Goal: Transaction & Acquisition: Obtain resource

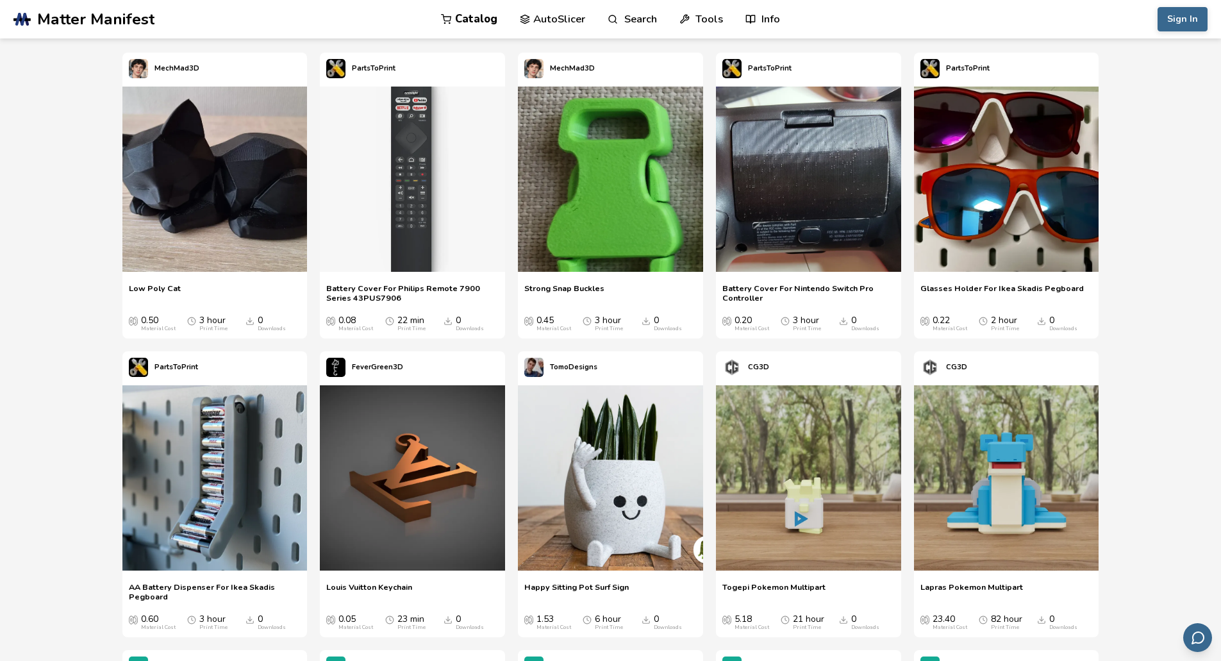
scroll to position [513, 0]
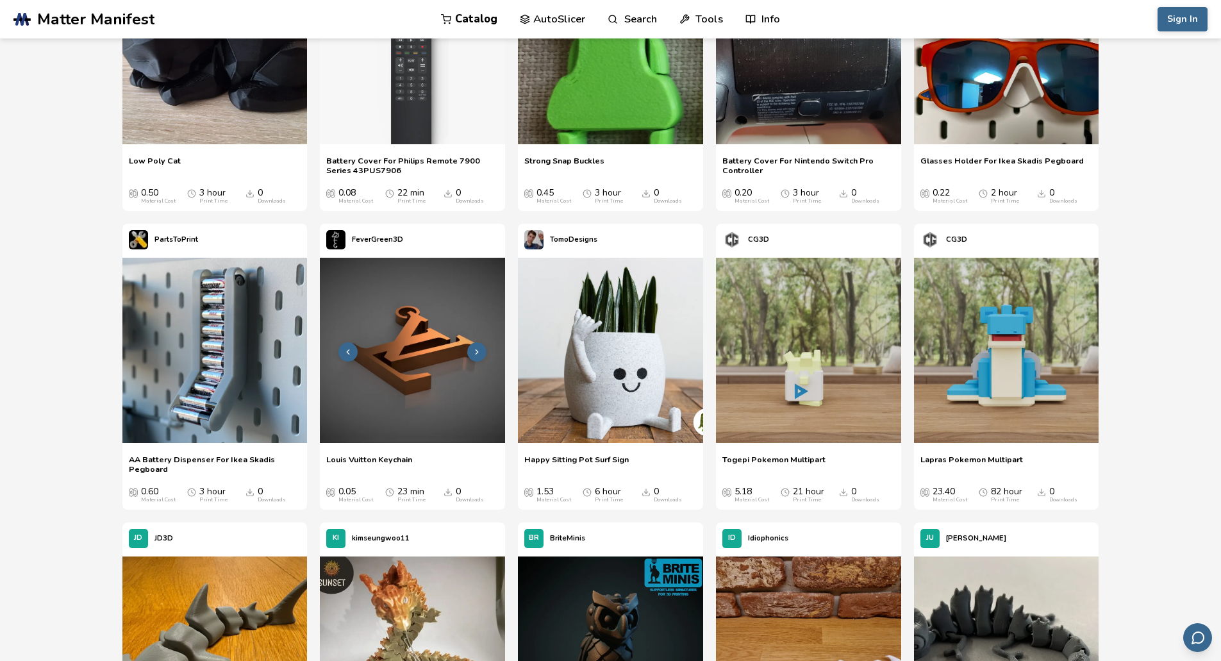
click at [381, 258] on img at bounding box center [412, 350] width 185 height 185
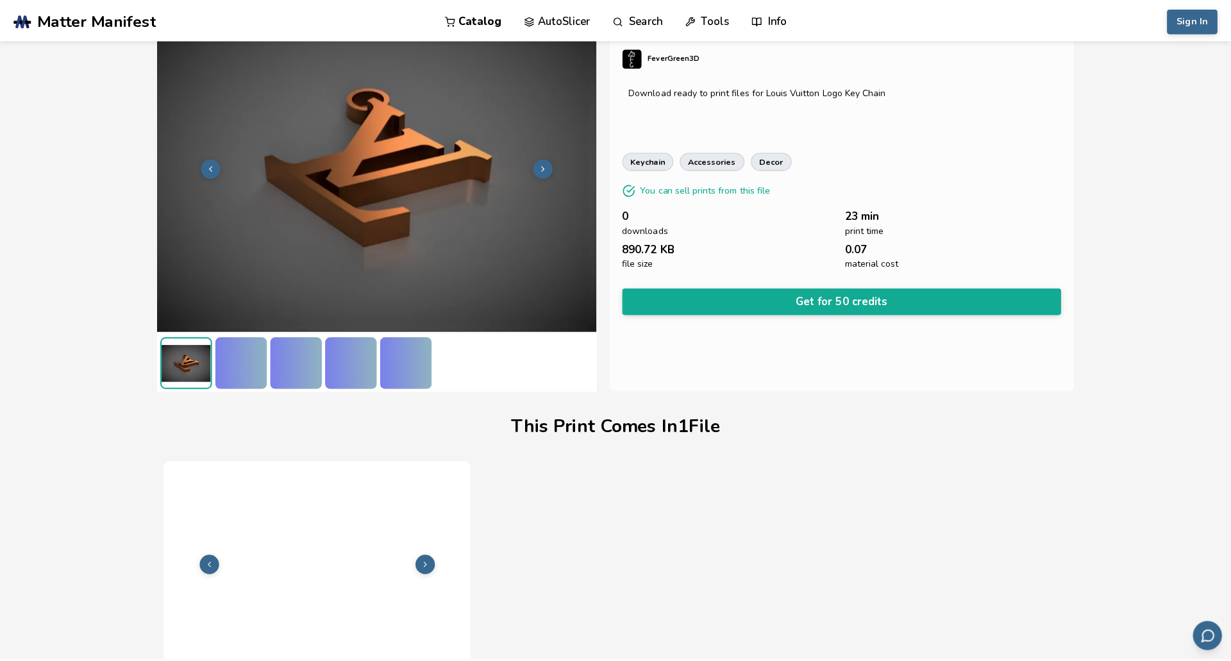
scroll to position [104, 0]
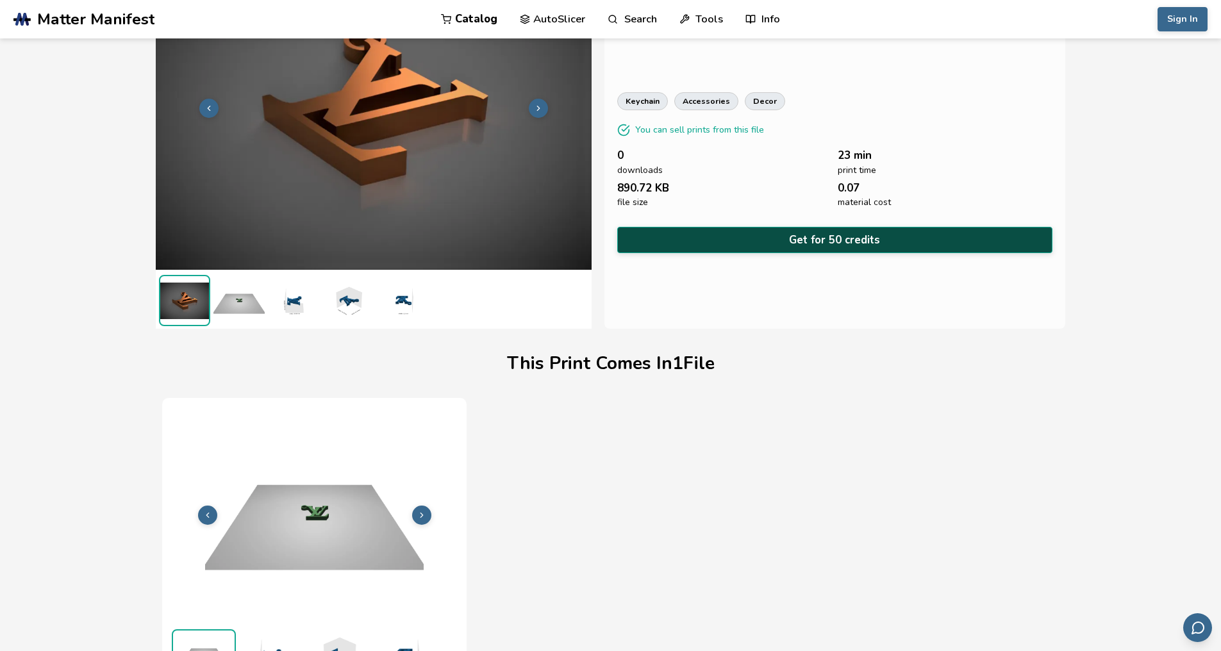
click at [832, 227] on button "Get for 50 credits" at bounding box center [835, 240] width 436 height 26
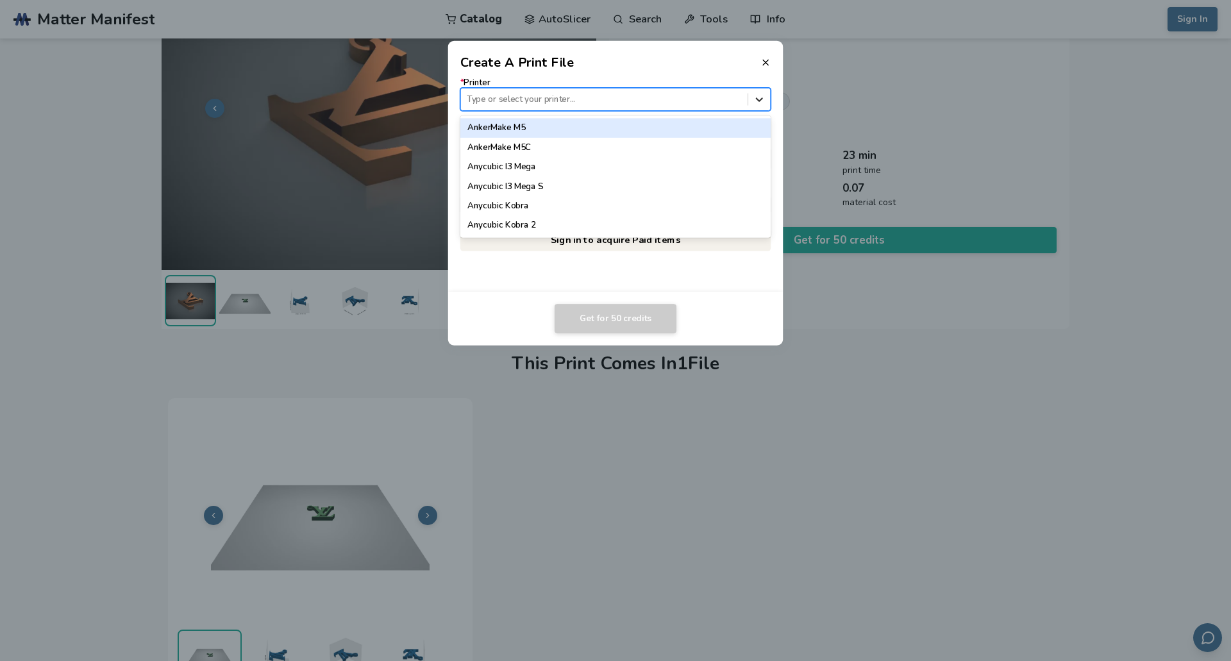
click at [760, 99] on icon at bounding box center [759, 99] width 12 height 12
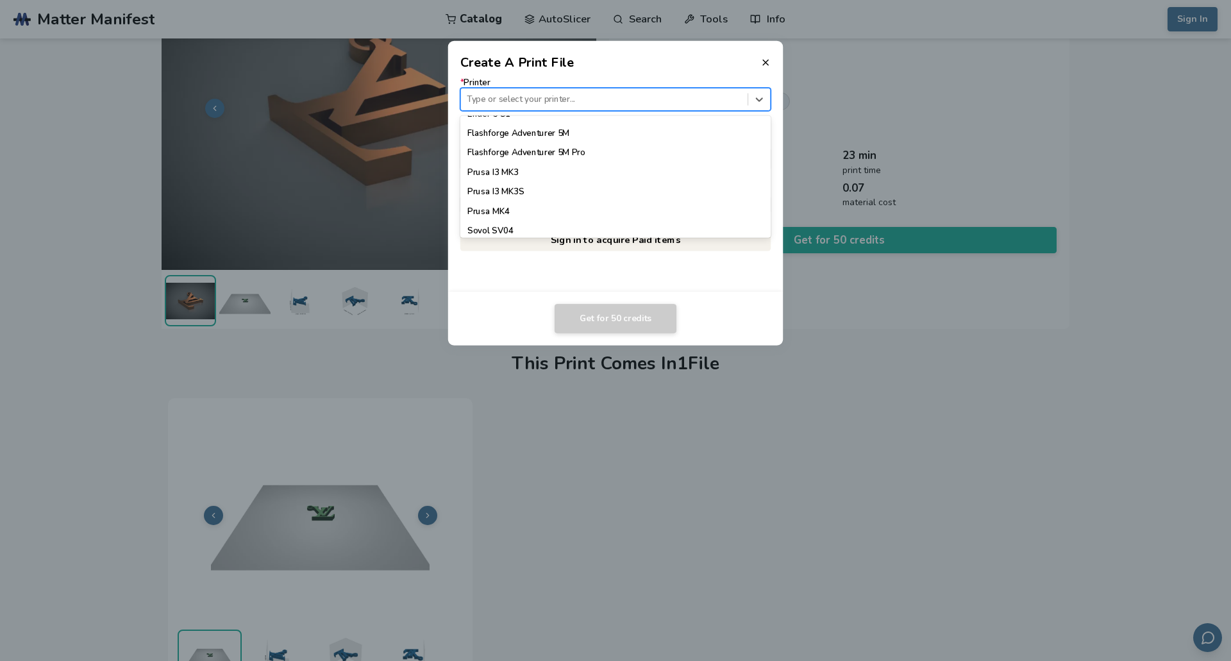
scroll to position [1153, 0]
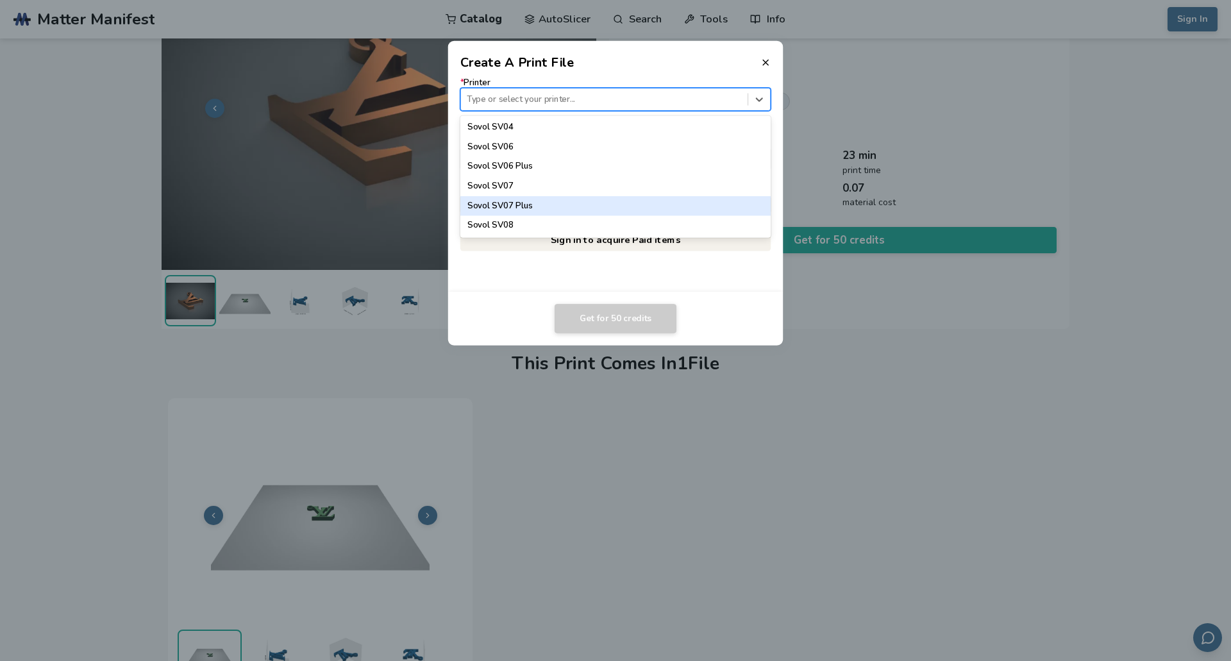
click at [522, 212] on div "Sovol SV07 Plus" at bounding box center [615, 205] width 311 height 19
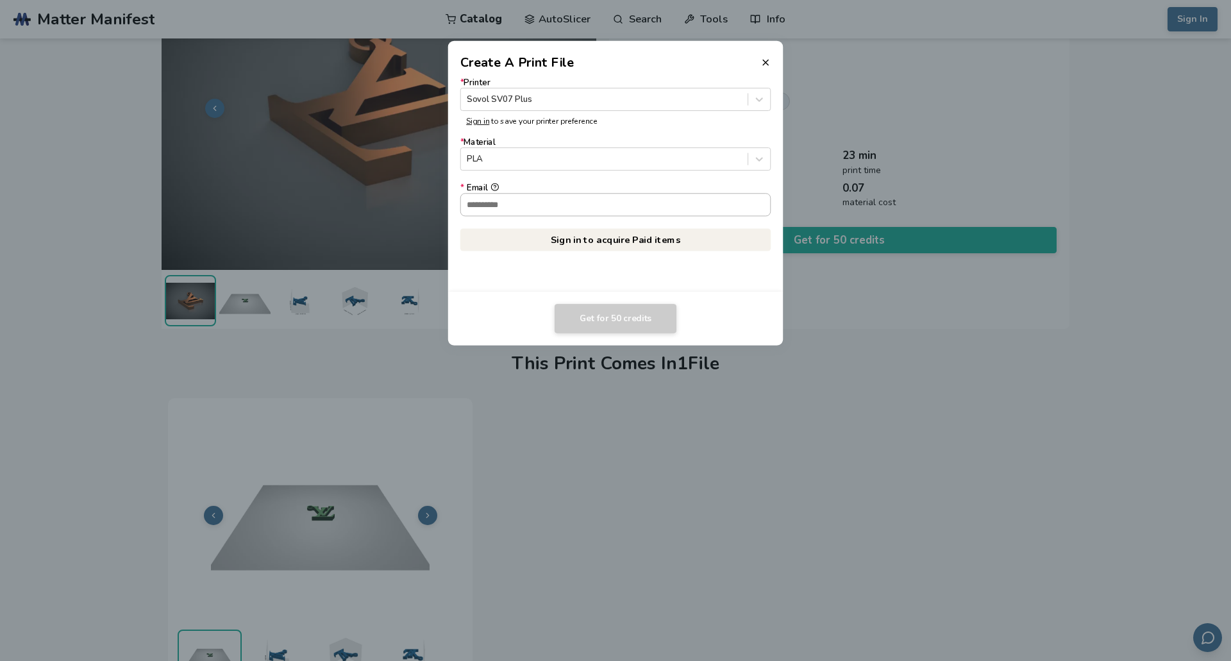
click at [530, 210] on input "* Email" at bounding box center [616, 205] width 310 height 22
type input "**********"
click at [586, 240] on link "Sign in to acquire Paid items" at bounding box center [615, 239] width 311 height 23
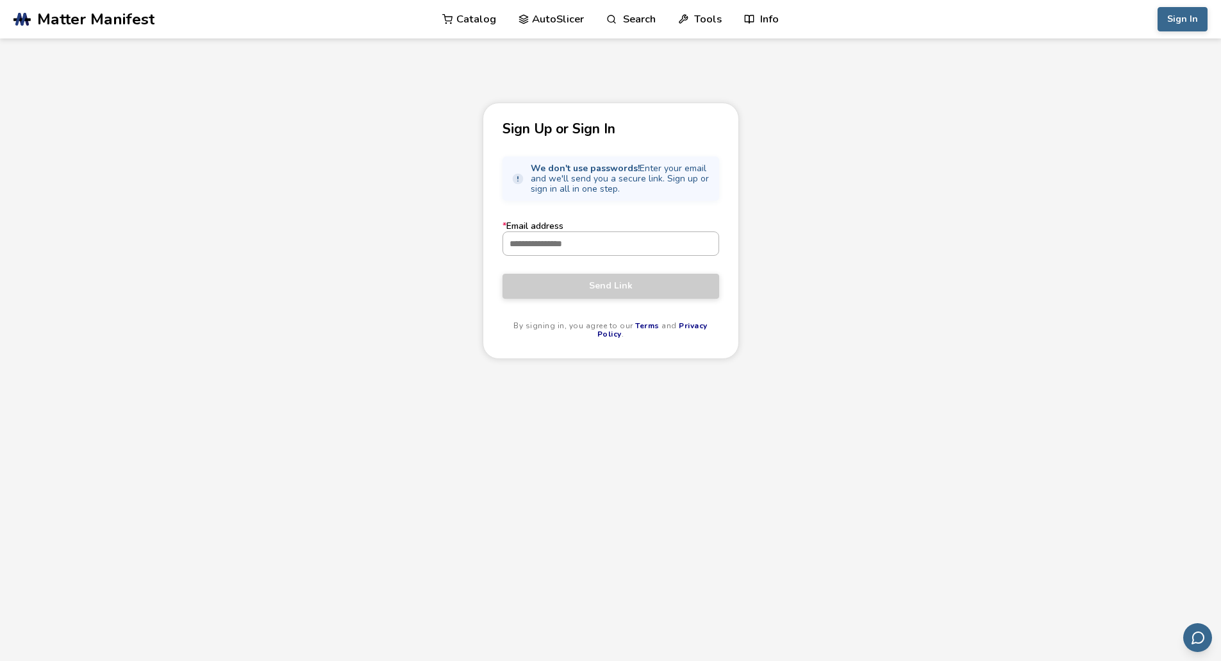
click at [594, 246] on input "* Email address" at bounding box center [610, 243] width 215 height 23
type input "**********"
click at [613, 286] on span "Send Link" at bounding box center [610, 286] width 197 height 10
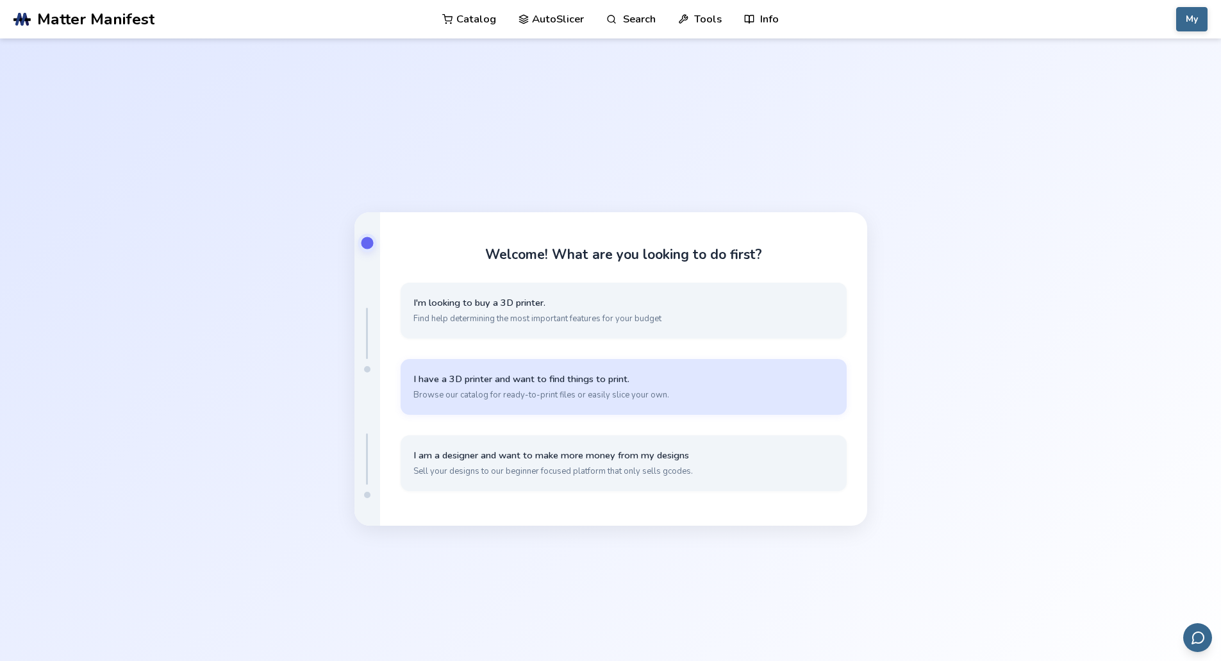
click at [615, 386] on button "I have a 3D printer and want to find things to print. Browse our catalog for re…" at bounding box center [624, 387] width 446 height 56
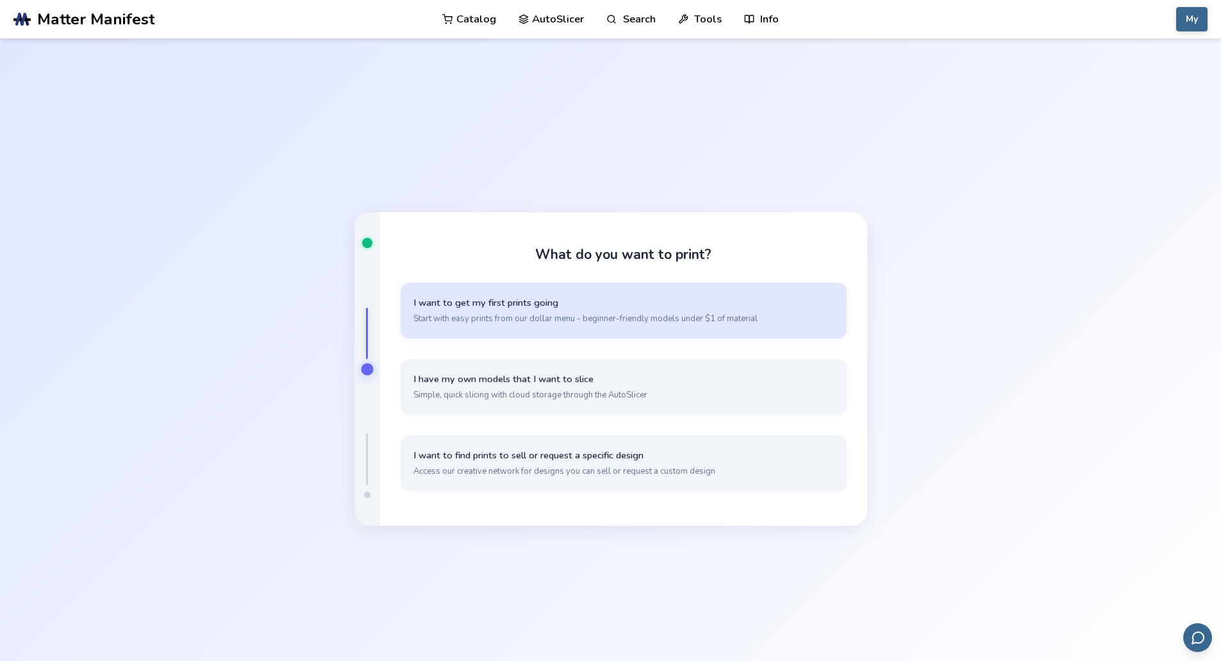
click at [531, 311] on button "I want to get my first prints going Start with easy prints from our dollar menu…" at bounding box center [624, 311] width 446 height 56
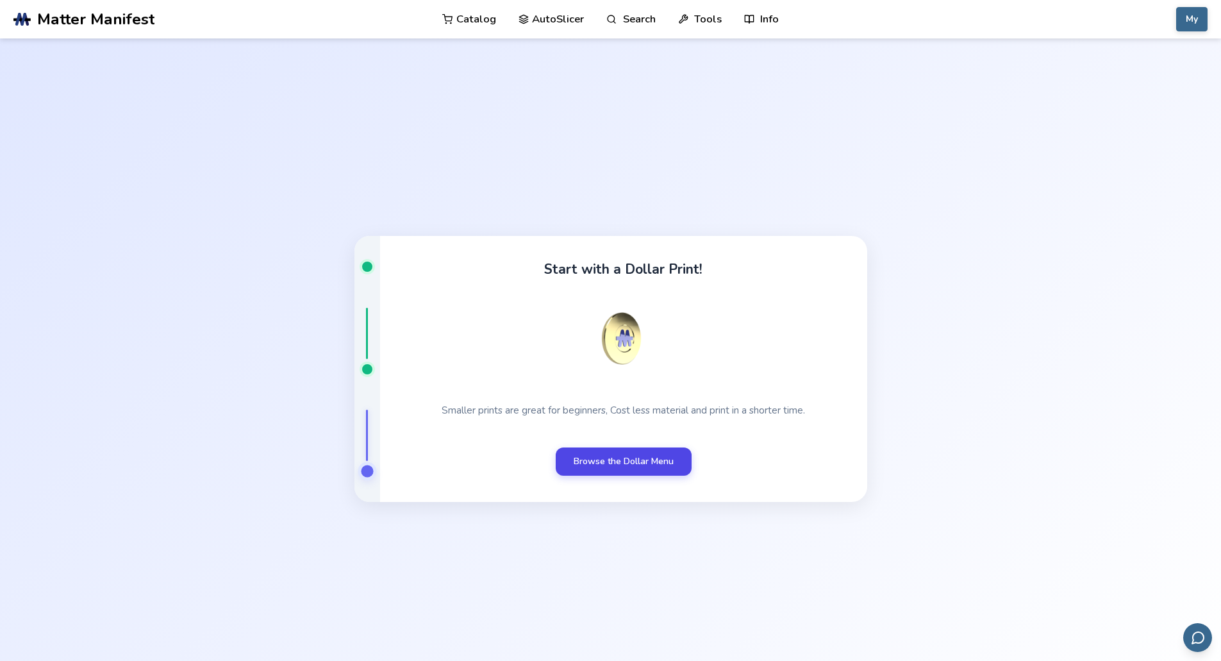
click at [595, 466] on link "Browse the Dollar Menu" at bounding box center [624, 461] width 136 height 28
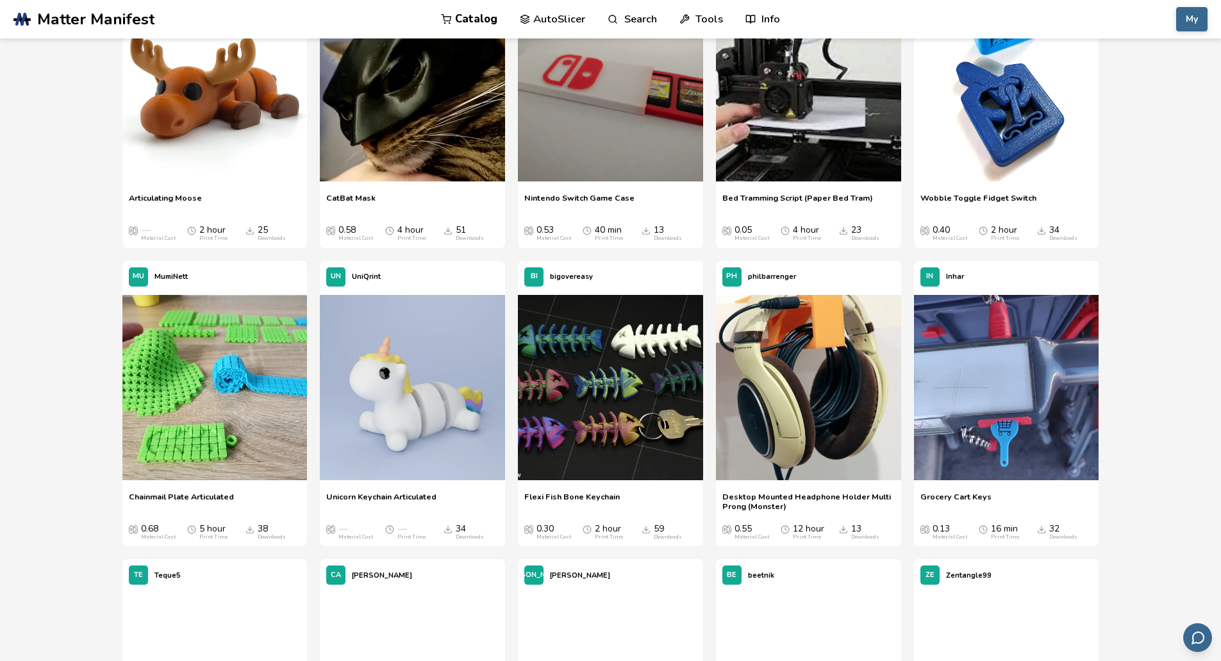
scroll to position [3141, 0]
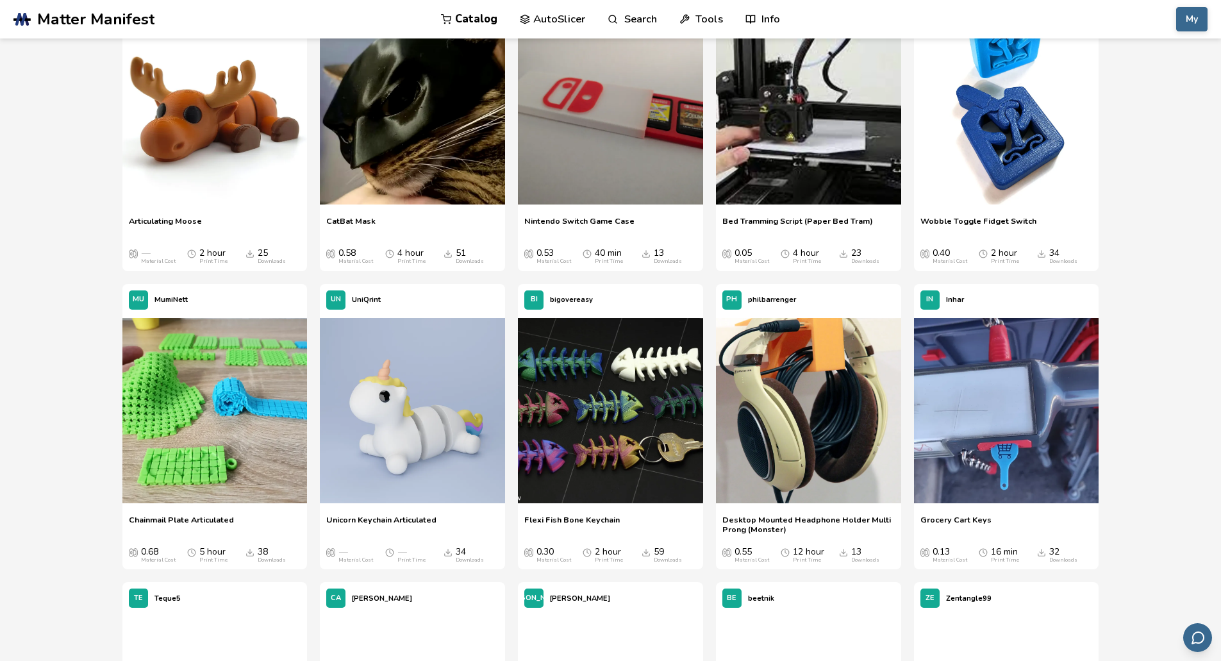
click at [253, 255] on icon "Downloads" at bounding box center [250, 253] width 9 height 9
click at [192, 88] on img at bounding box center [214, 111] width 185 height 185
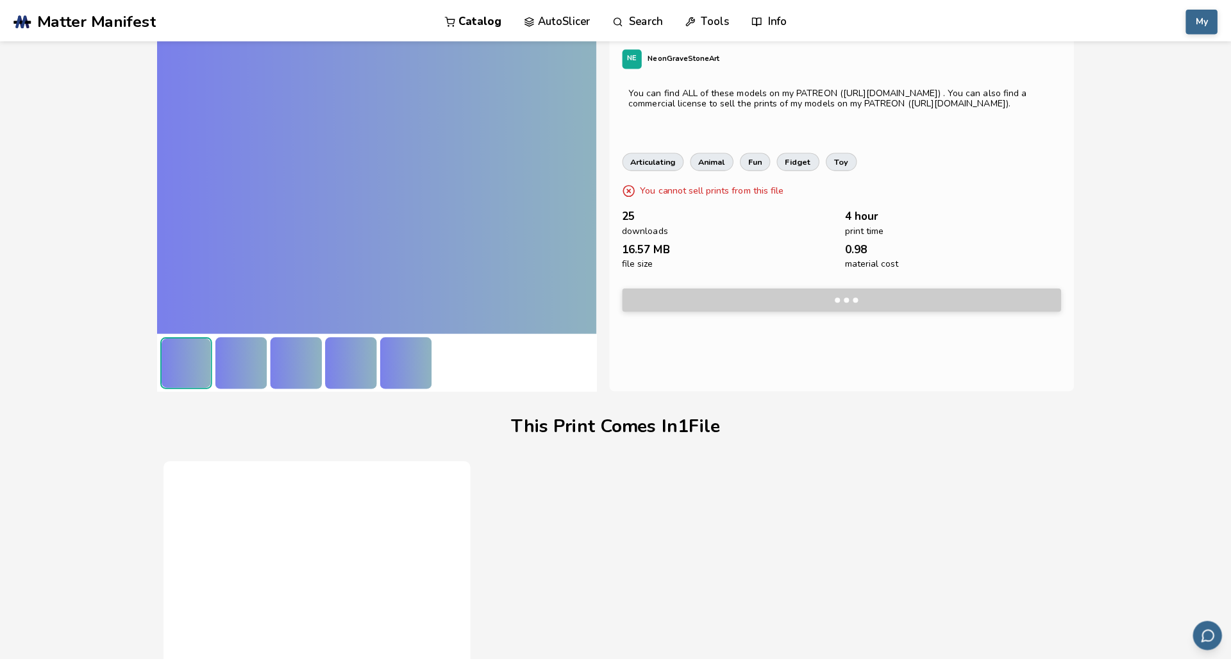
scroll to position [104, 0]
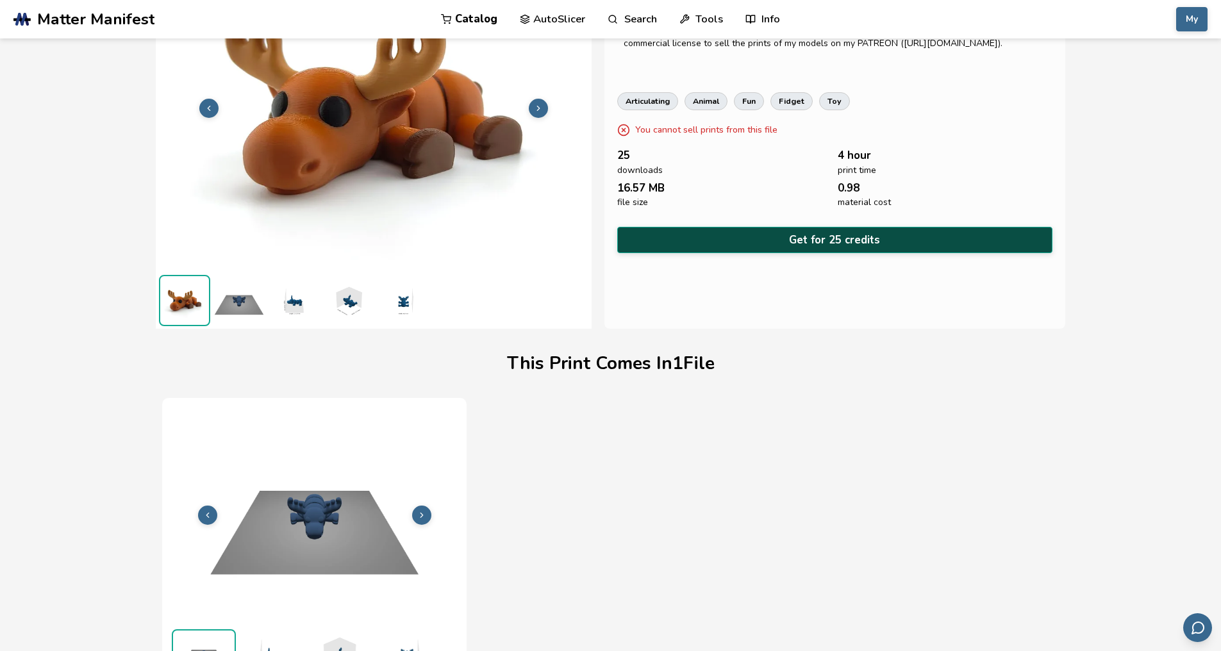
click at [823, 238] on button "Get for 25 credits" at bounding box center [835, 240] width 436 height 26
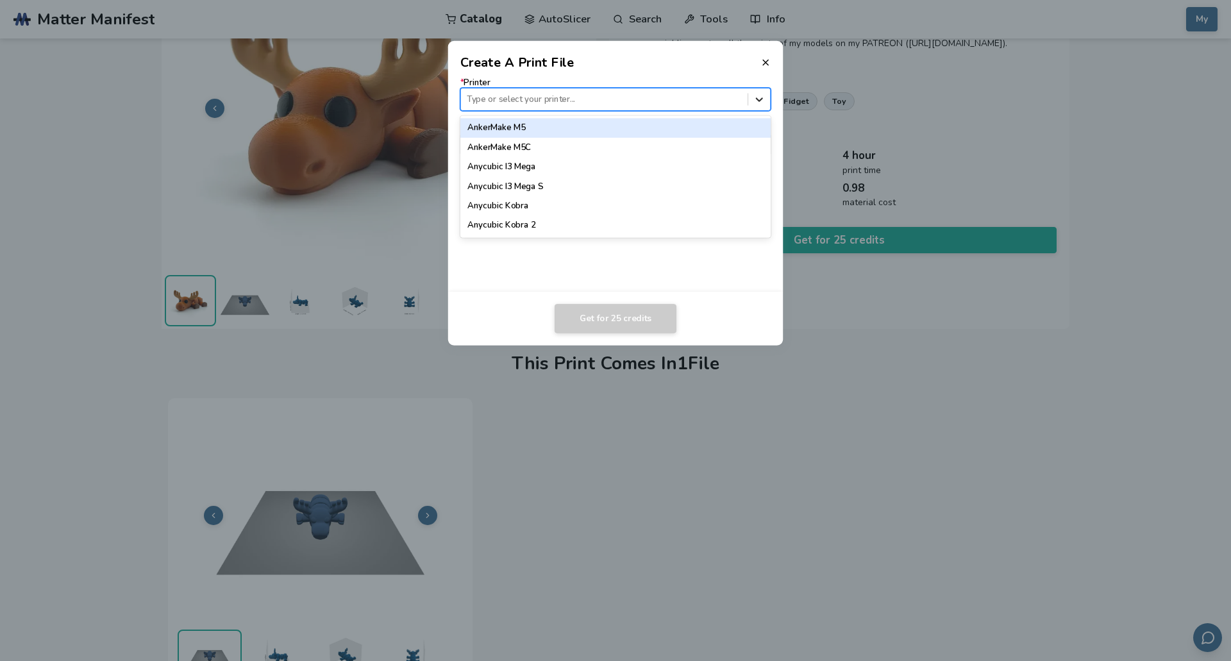
click at [753, 100] on icon at bounding box center [759, 99] width 12 height 12
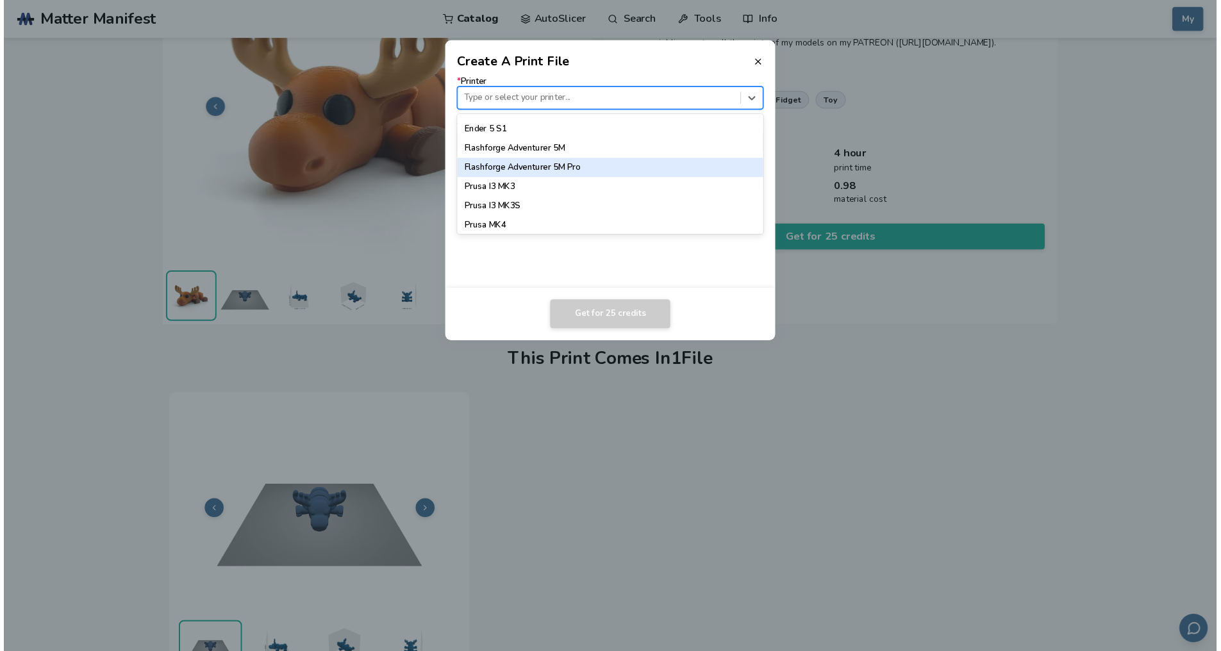
scroll to position [1153, 0]
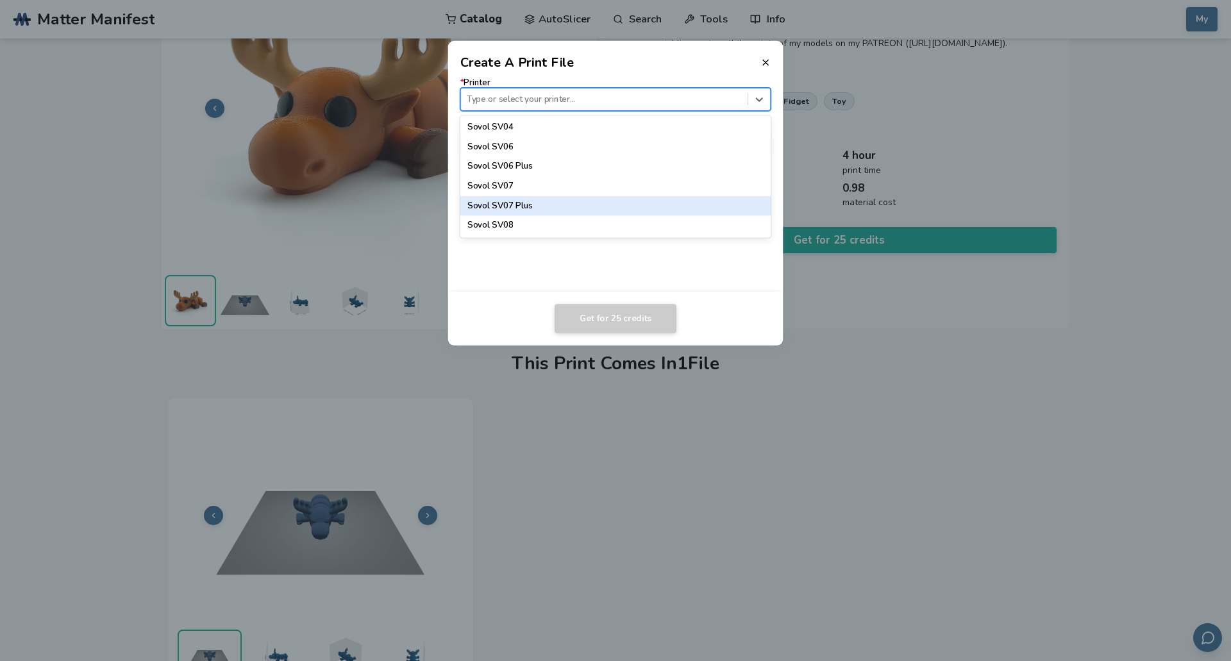
click at [530, 206] on div "Sovol SV07 Plus" at bounding box center [615, 205] width 311 height 19
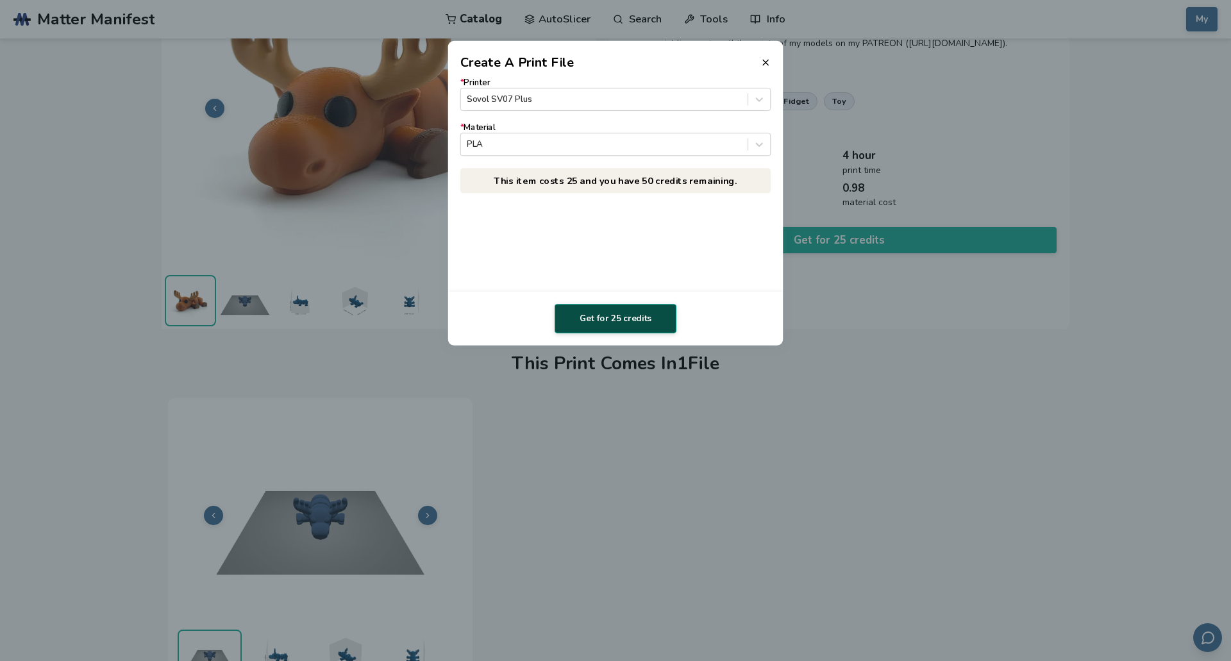
click at [607, 319] on button "Get for 25 credits" at bounding box center [616, 318] width 122 height 29
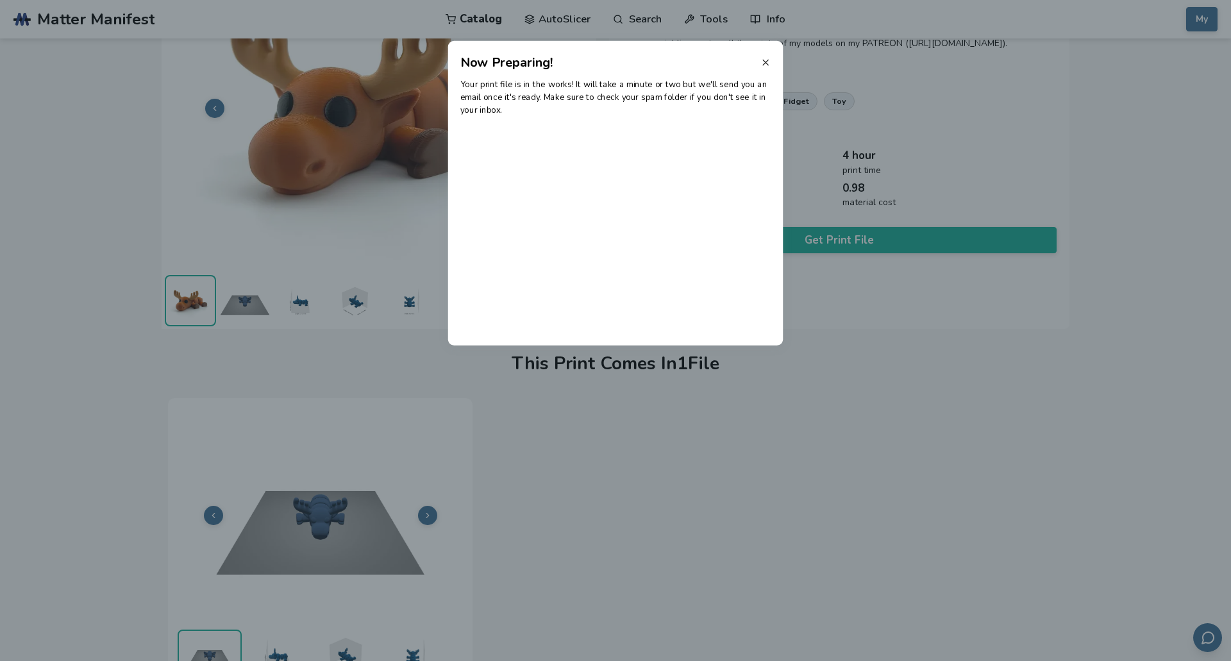
click at [767, 63] on icon at bounding box center [765, 62] width 10 height 10
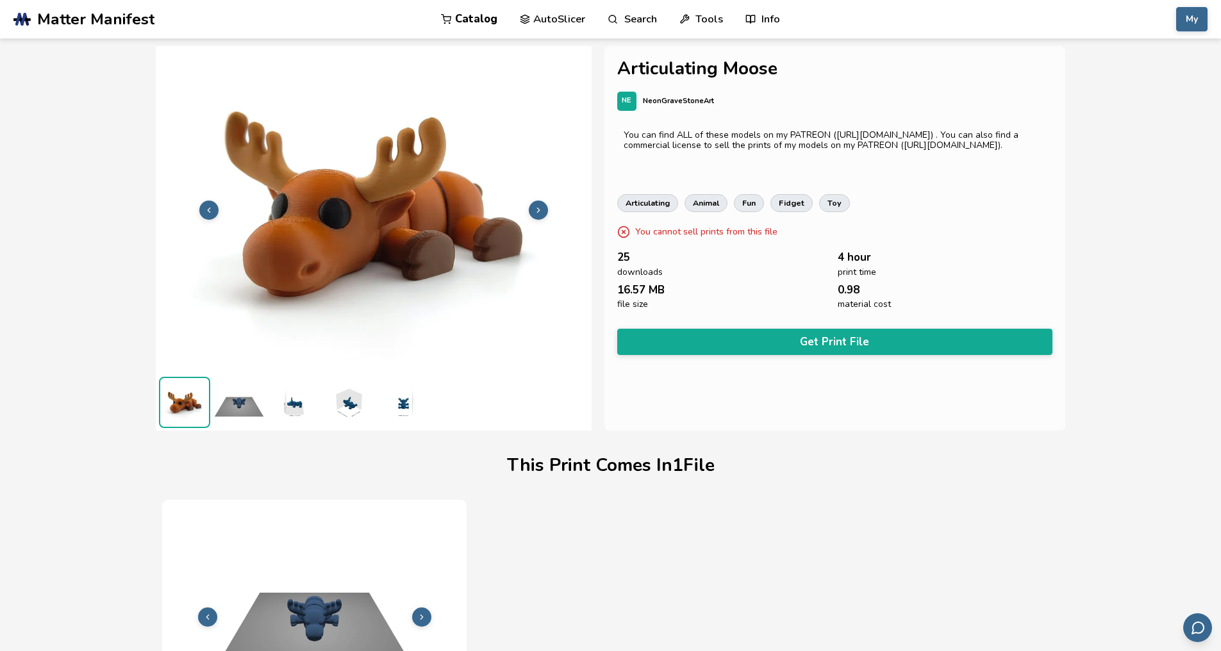
scroll to position [0, 0]
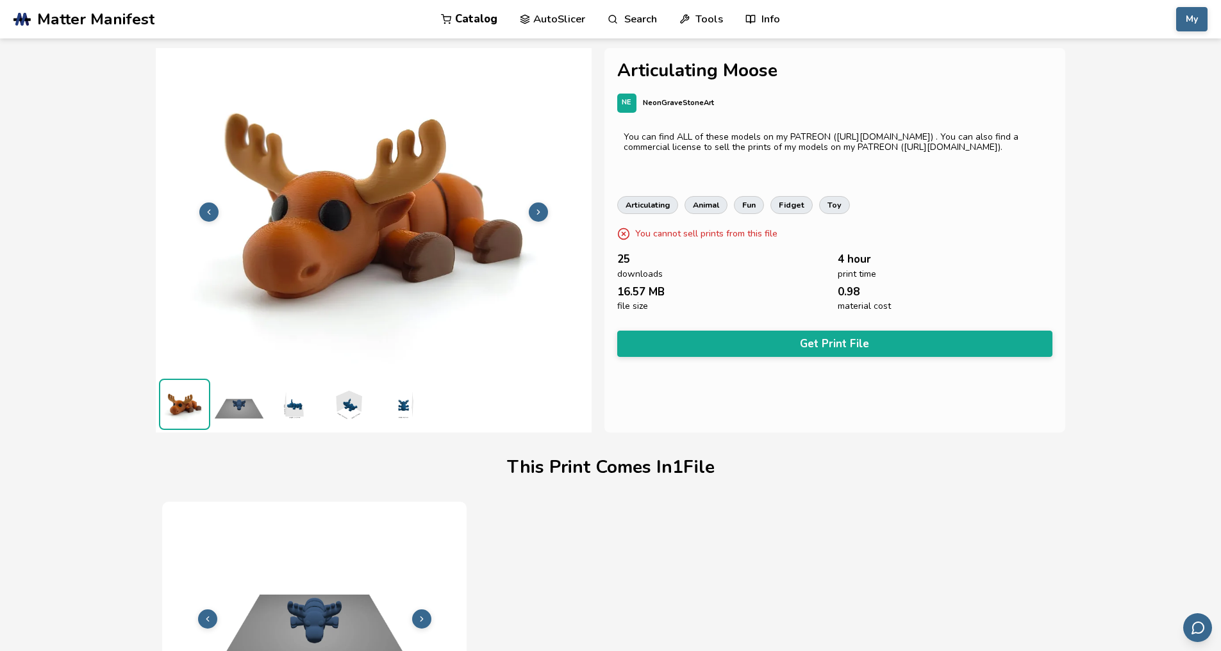
click at [203, 411] on img at bounding box center [184, 404] width 49 height 49
click at [296, 417] on img at bounding box center [293, 404] width 51 height 51
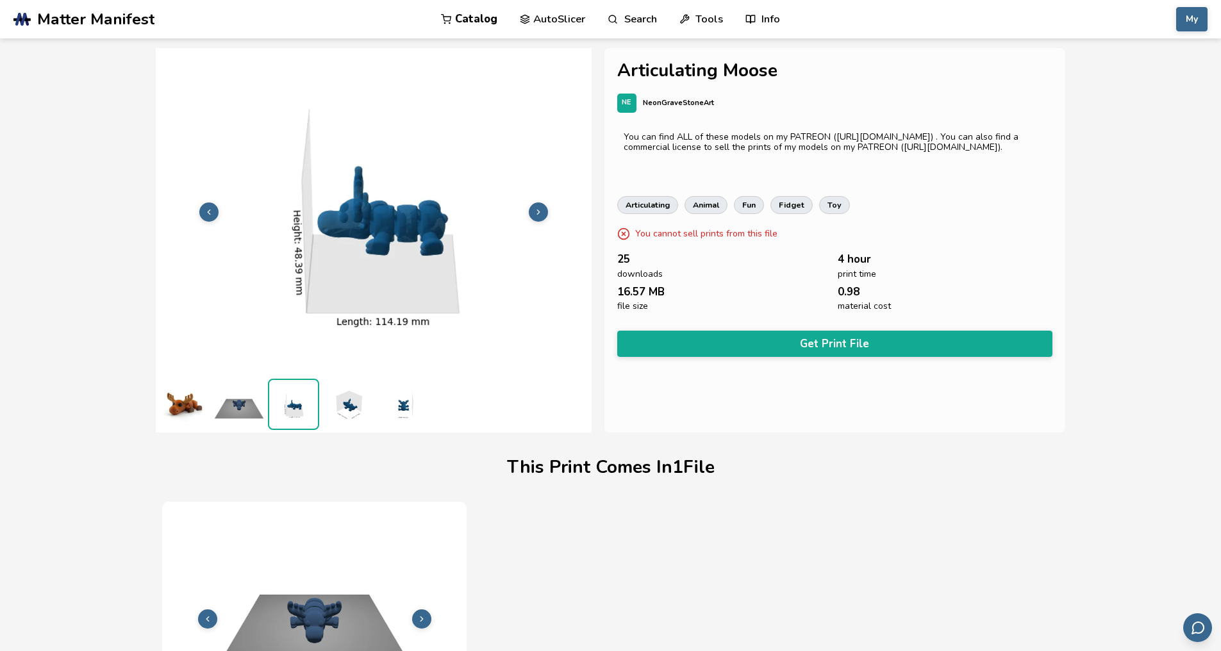
click at [174, 412] on img at bounding box center [184, 404] width 51 height 51
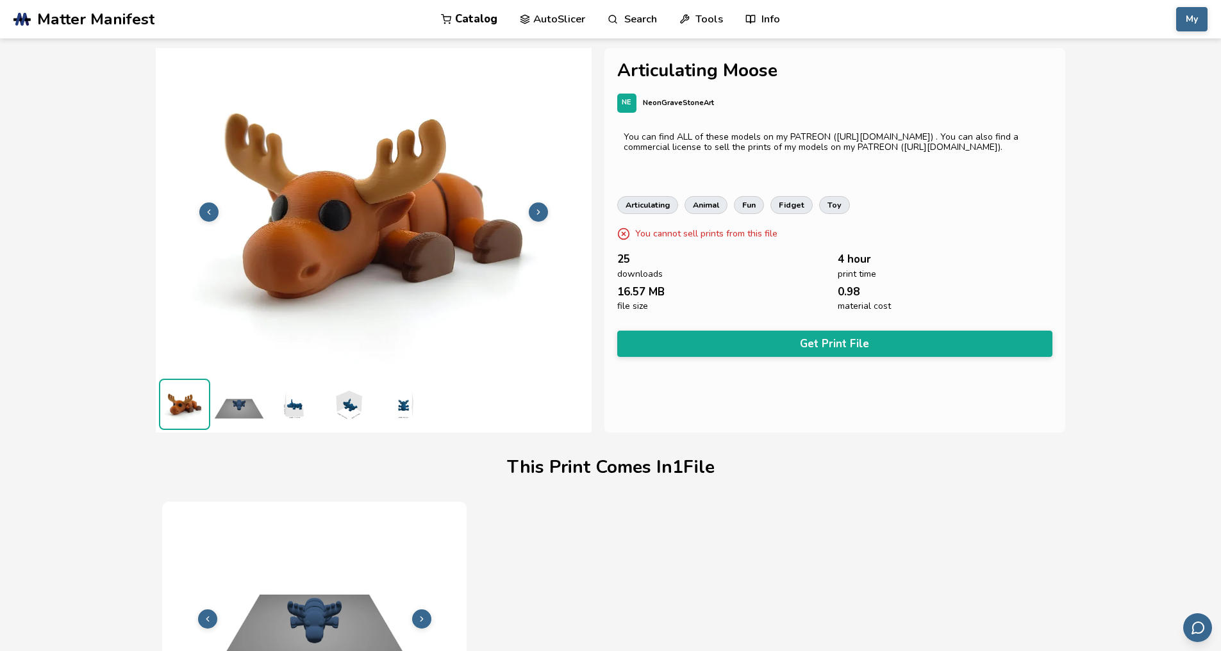
click at [233, 403] on img at bounding box center [238, 404] width 51 height 51
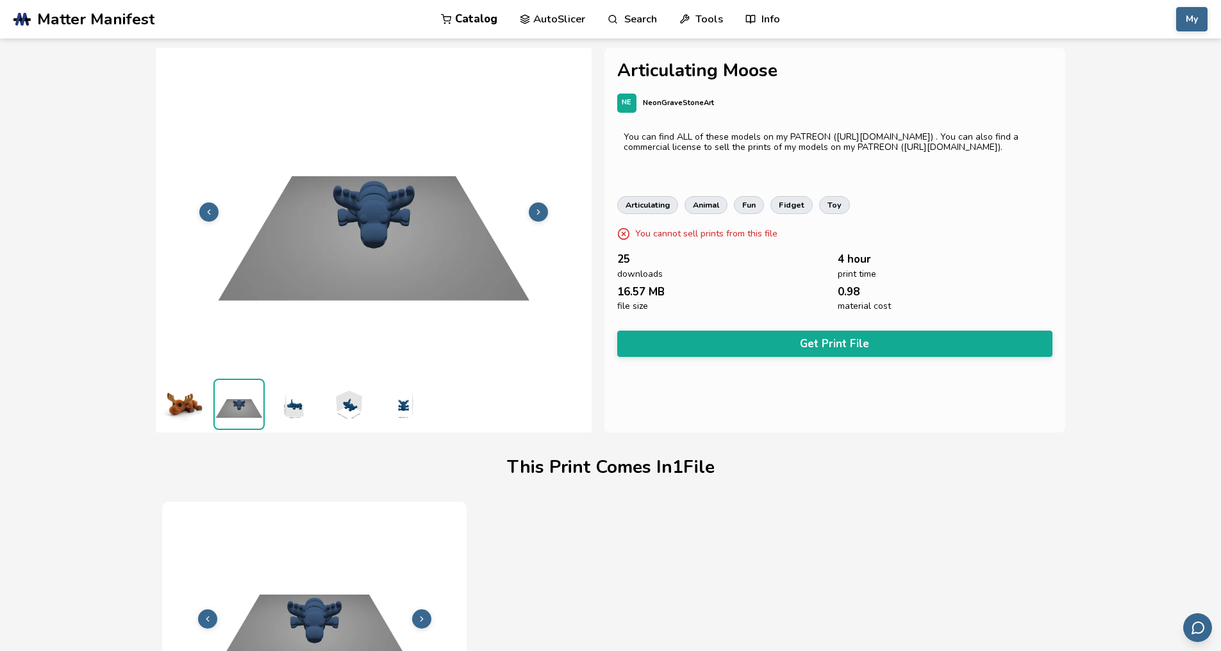
click at [283, 408] on img at bounding box center [293, 404] width 51 height 51
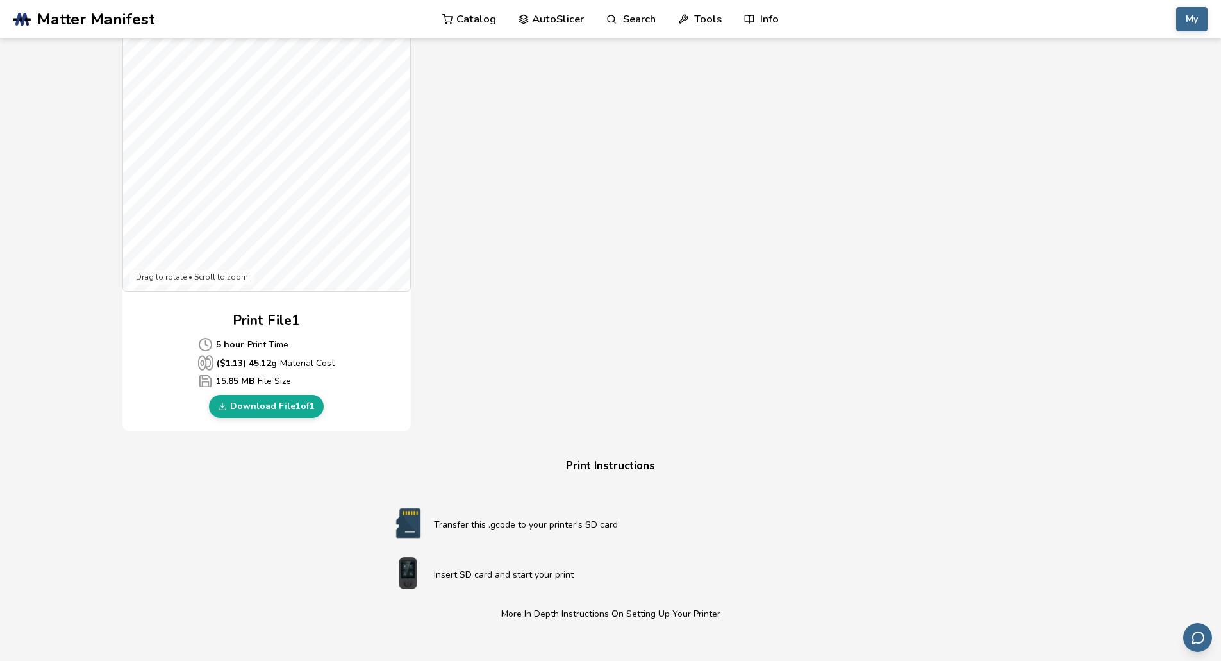
scroll to position [385, 0]
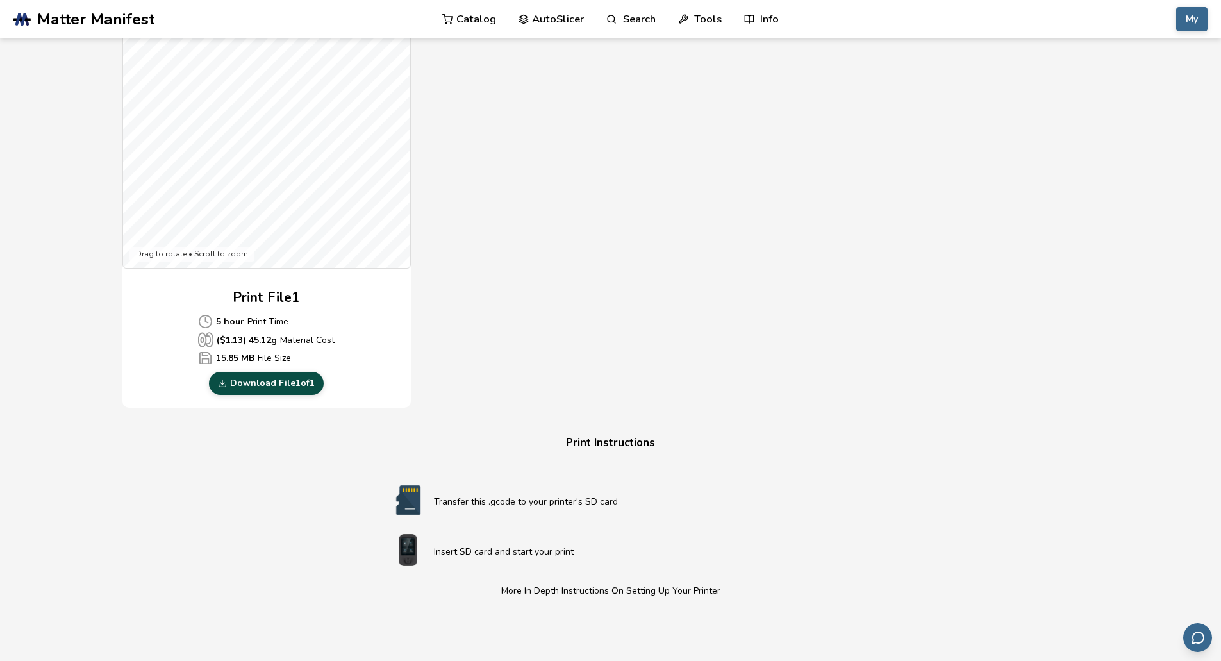
click at [277, 383] on link "Download File 1 of 1" at bounding box center [266, 383] width 115 height 23
click at [1023, 226] on div "Download Your Print File Articulating Moose Articulating Moose Created By: Neon…" at bounding box center [610, 284] width 977 height 1216
